Goal: Information Seeking & Learning: Learn about a topic

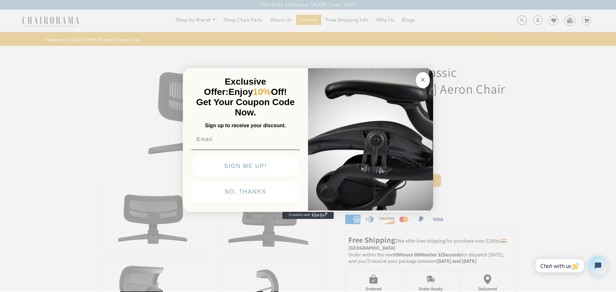
click at [430, 79] on img "POPUP Form" at bounding box center [370, 139] width 125 height 144
drag, startPoint x: 428, startPoint y: 84, endPoint x: 424, endPoint y: 96, distance: 12.6
click at [428, 86] on button "Close dialog" at bounding box center [423, 80] width 14 height 16
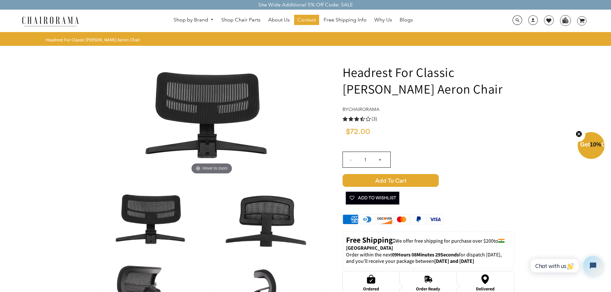
click at [370, 118] on icon "3.3 rating (3 votes)" at bounding box center [368, 118] width 5 height 5
click at [378, 22] on span "Why Us" at bounding box center [384, 20] width 18 height 7
